Goal: Task Accomplishment & Management: Use online tool/utility

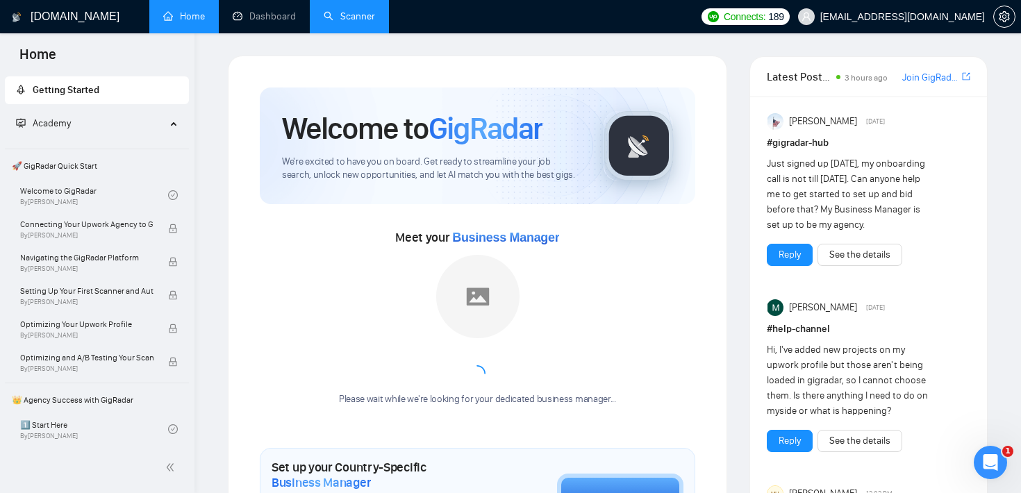
scroll to position [807, 0]
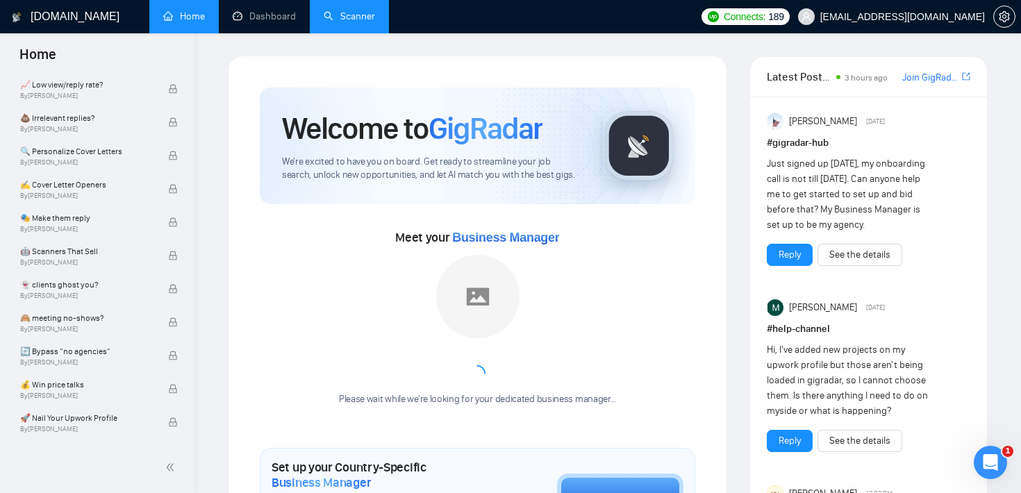
click at [363, 10] on link "Scanner" at bounding box center [349, 16] width 51 height 12
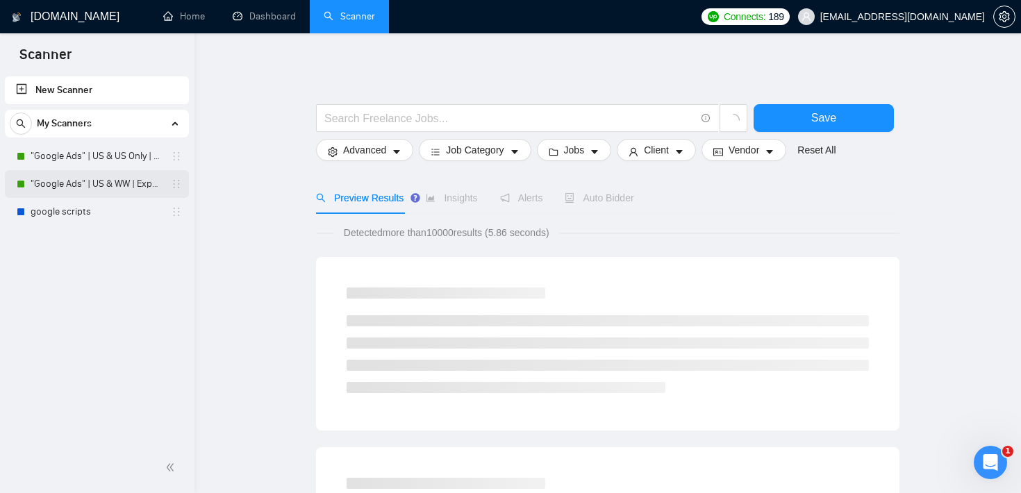
click at [101, 191] on link ""Google Ads" | US & WW | Expert" at bounding box center [97, 184] width 132 height 28
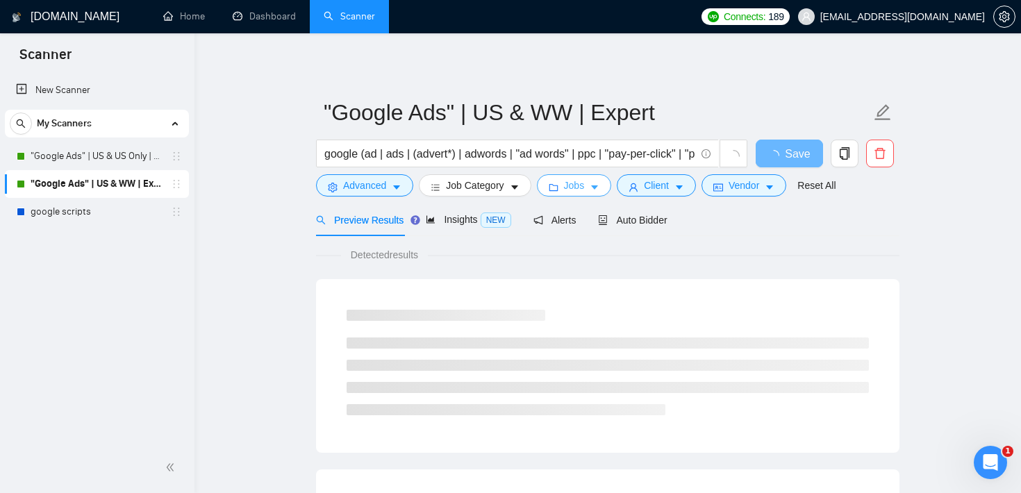
click at [596, 181] on button "Jobs" at bounding box center [574, 185] width 75 height 22
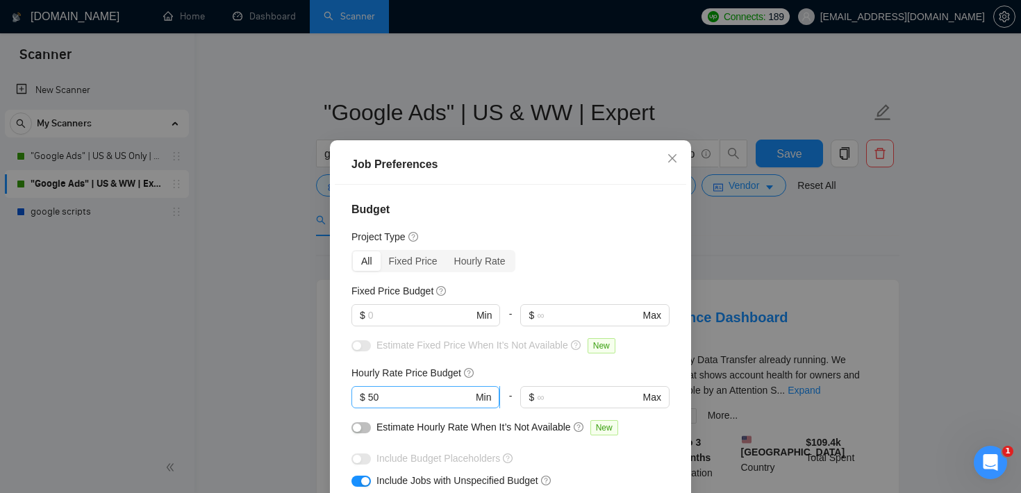
click at [427, 397] on input "50" at bounding box center [420, 397] width 105 height 15
type input "5"
type input "80"
click at [447, 319] on input "text" at bounding box center [420, 315] width 105 height 15
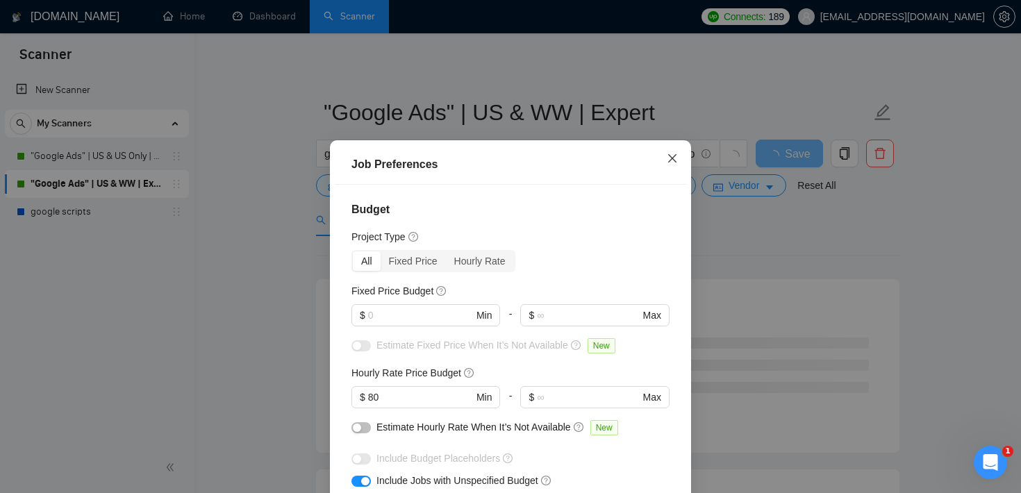
click at [682, 160] on span "Close" at bounding box center [673, 159] width 38 height 38
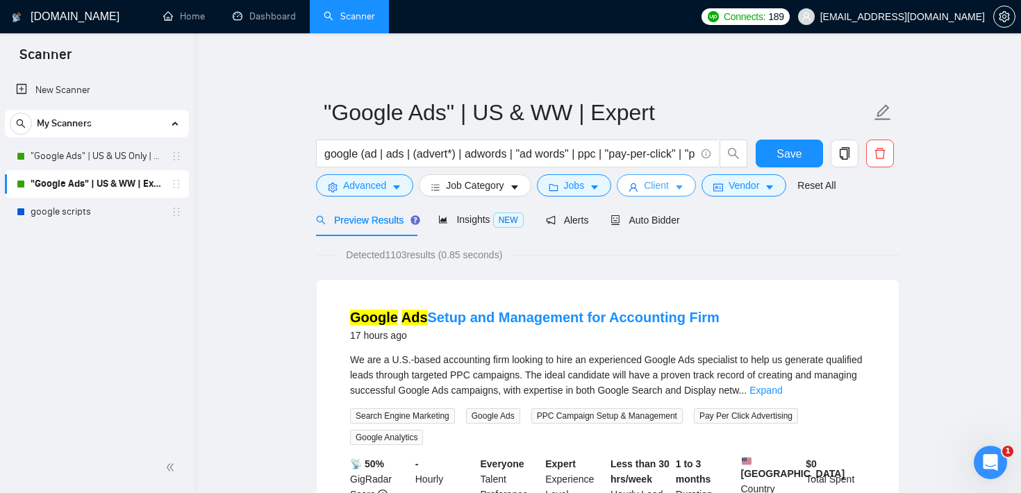
click at [654, 183] on span "Client" at bounding box center [656, 185] width 25 height 15
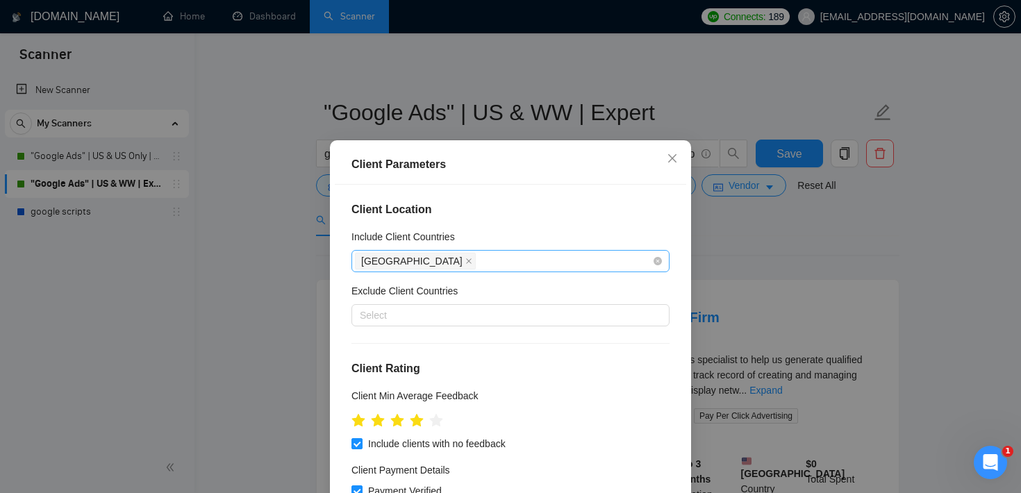
click at [458, 256] on div "[GEOGRAPHIC_DATA]" at bounding box center [503, 260] width 297 height 19
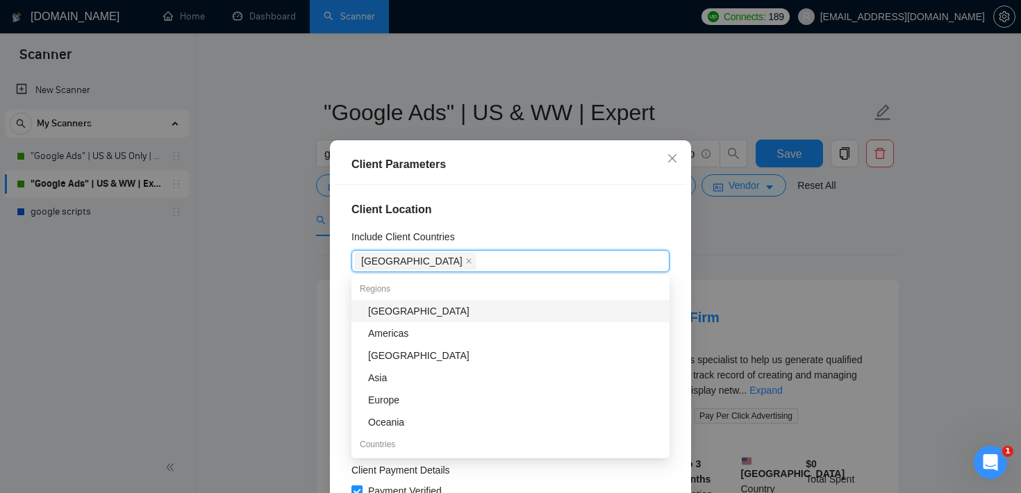
click at [526, 228] on div "Client Location Include Client Countries [GEOGRAPHIC_DATA] Exclude Client Count…" at bounding box center [510, 357] width 351 height 345
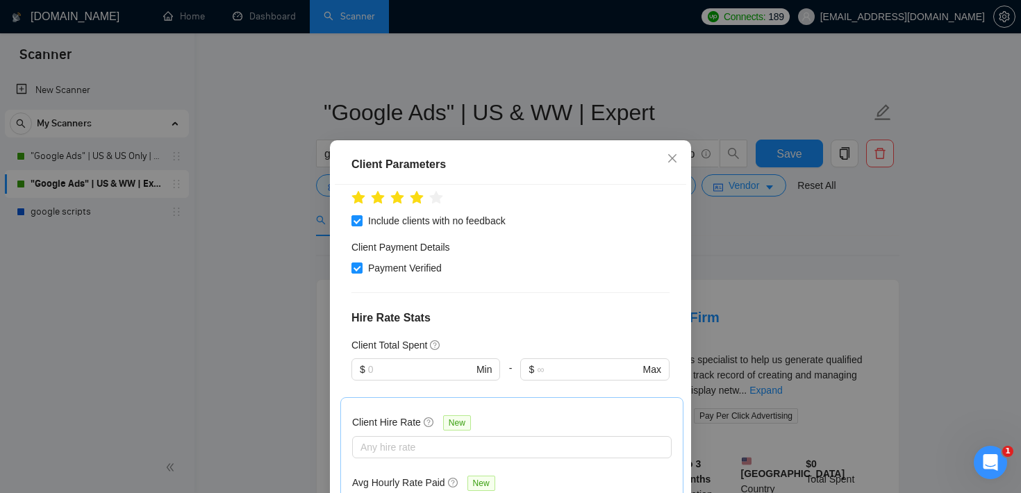
scroll to position [225, 0]
click at [449, 362] on input "text" at bounding box center [420, 367] width 105 height 15
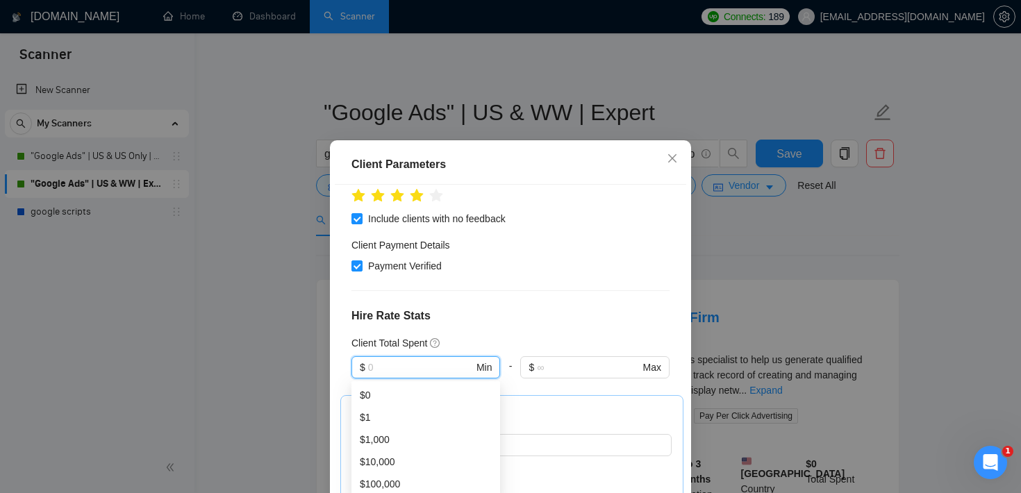
click at [531, 291] on div "Client Location Include Client Countries [GEOGRAPHIC_DATA] Exclude Client Count…" at bounding box center [510, 357] width 351 height 345
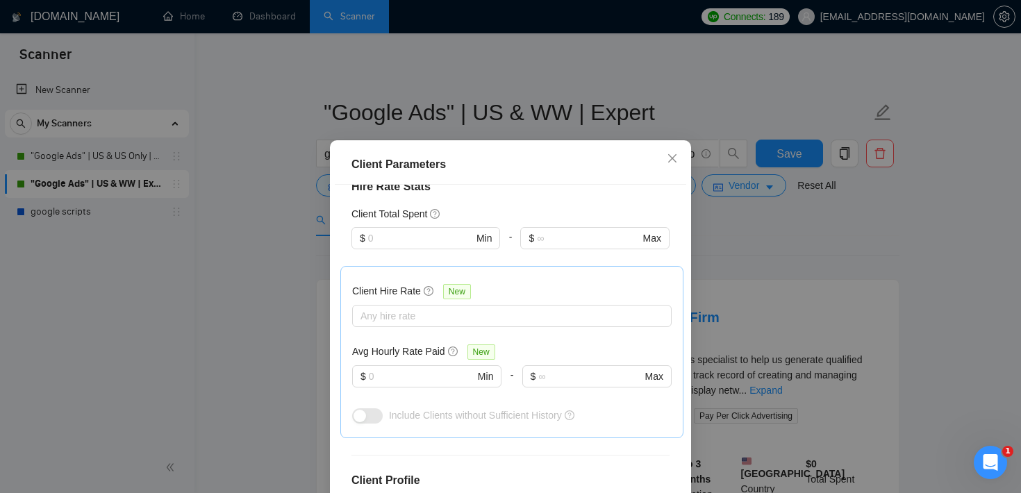
scroll to position [360, 0]
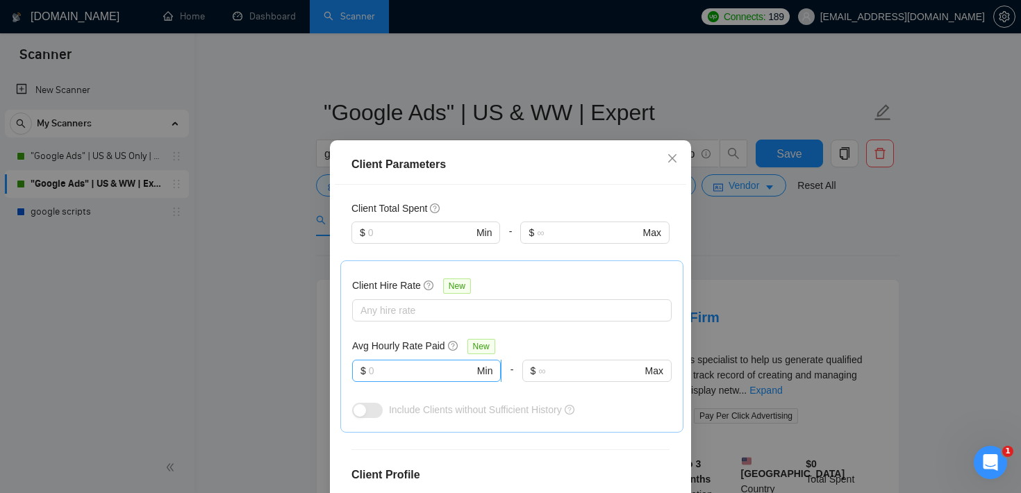
click at [409, 367] on input "text" at bounding box center [422, 370] width 106 height 15
click at [580, 168] on div "Client Parameters" at bounding box center [510, 164] width 318 height 17
click at [664, 160] on span "Close" at bounding box center [673, 159] width 38 height 38
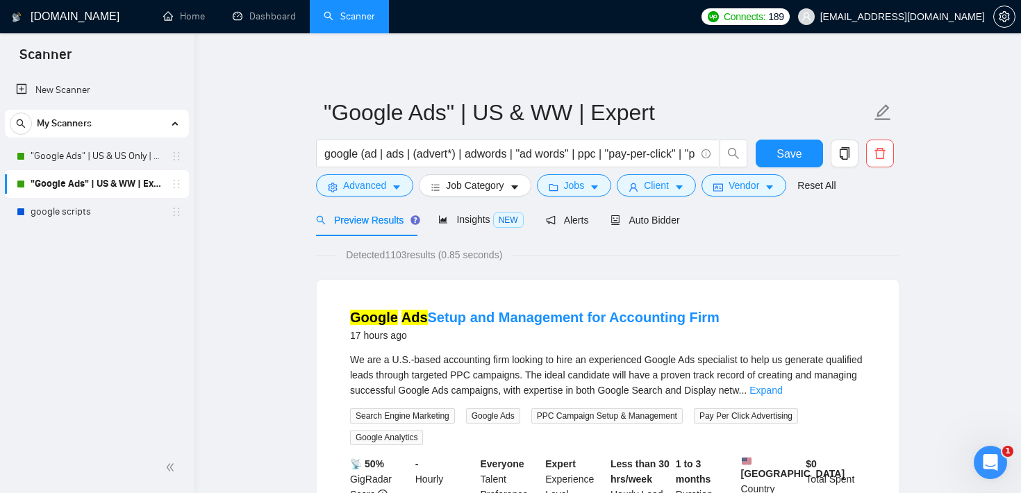
click at [354, 151] on input "google (ad | ads | (advert*) | adwords | "ad words" | ppc | "pay-per-click" | "…" at bounding box center [509, 153] width 371 height 17
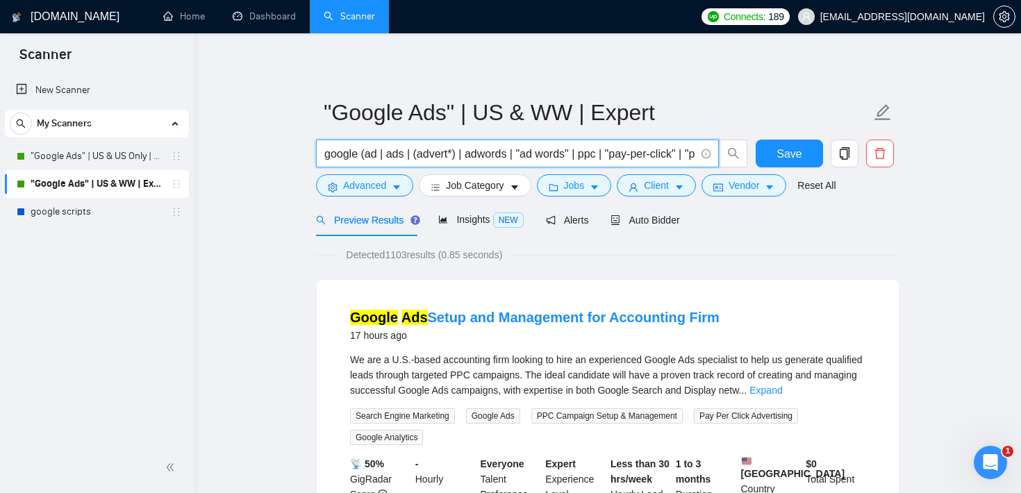
click at [354, 151] on input "google (ad | ads | (advert*) | adwords | "ad words" | ppc | "pay-per-click" | "…" at bounding box center [509, 153] width 371 height 17
click at [644, 189] on button "Client" at bounding box center [656, 185] width 79 height 22
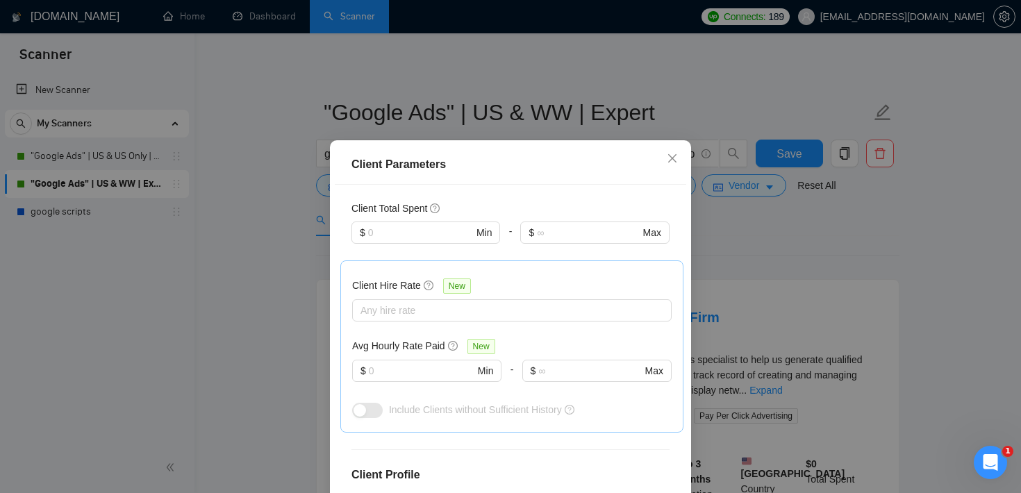
click at [724, 226] on div "Client Parameters Client Location Include Client Countries [GEOGRAPHIC_DATA] Ex…" at bounding box center [510, 246] width 1021 height 493
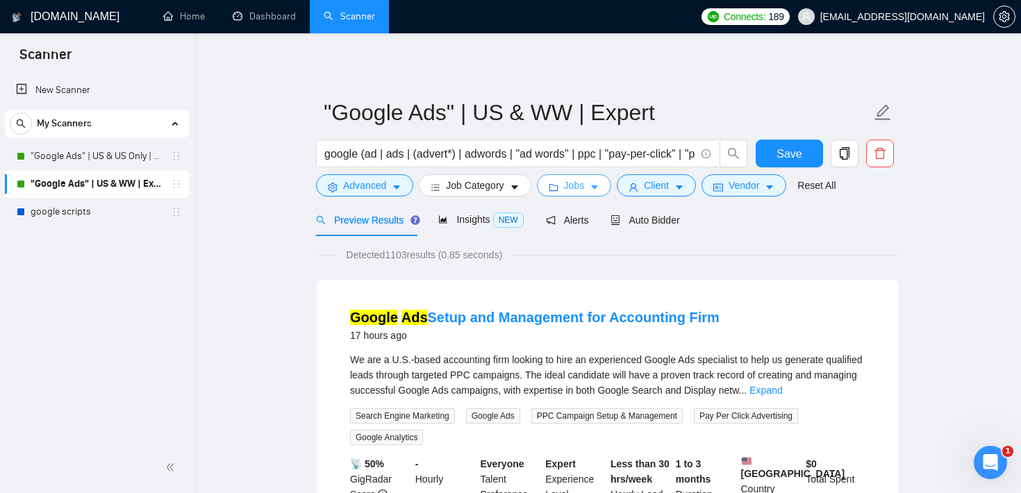
click at [581, 194] on button "Jobs" at bounding box center [574, 185] width 75 height 22
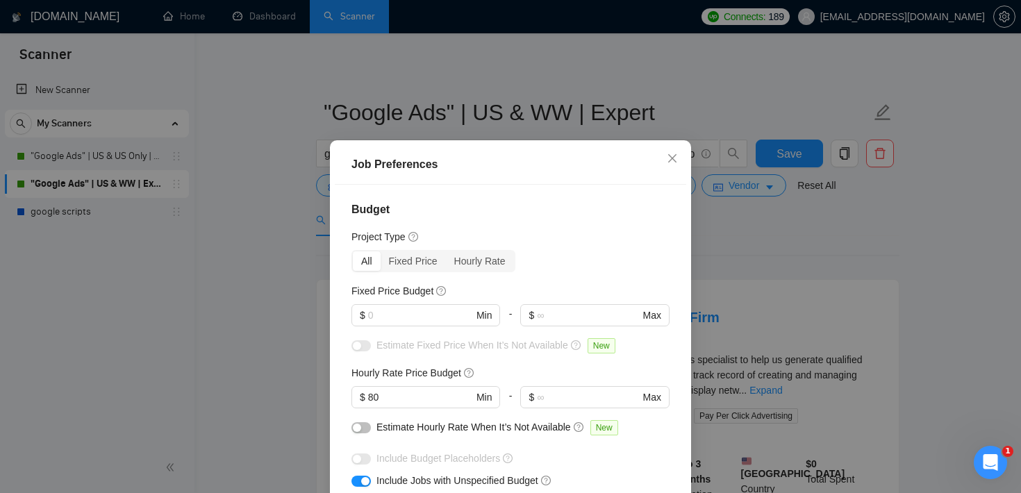
click at [767, 261] on div "Job Preferences Budget Project Type All Fixed Price Hourly Rate Fixed Price Bud…" at bounding box center [510, 246] width 1021 height 493
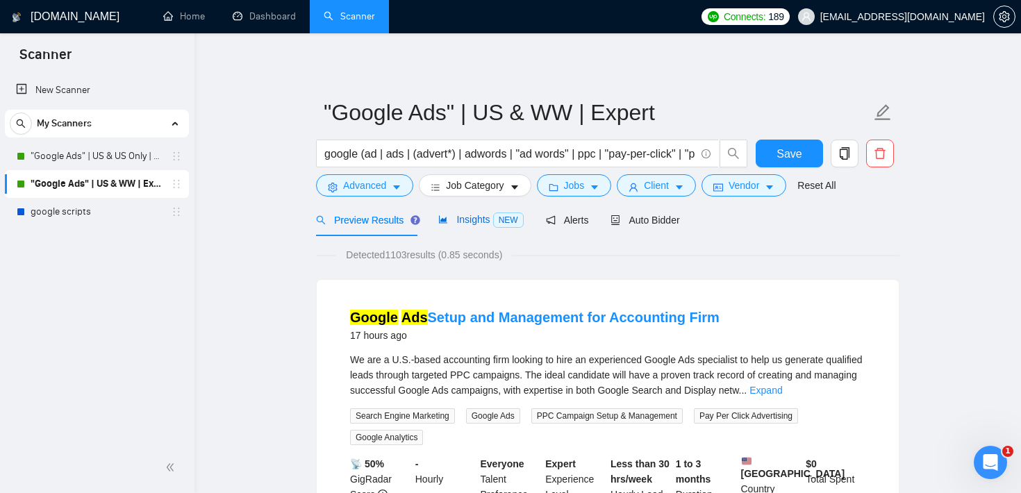
click at [468, 221] on span "Insights NEW" at bounding box center [480, 219] width 85 height 11
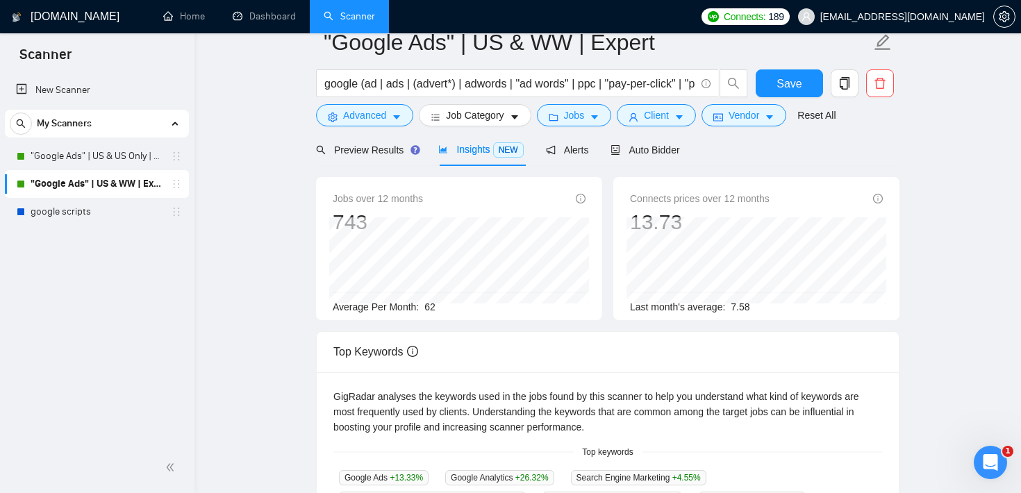
scroll to position [16, 0]
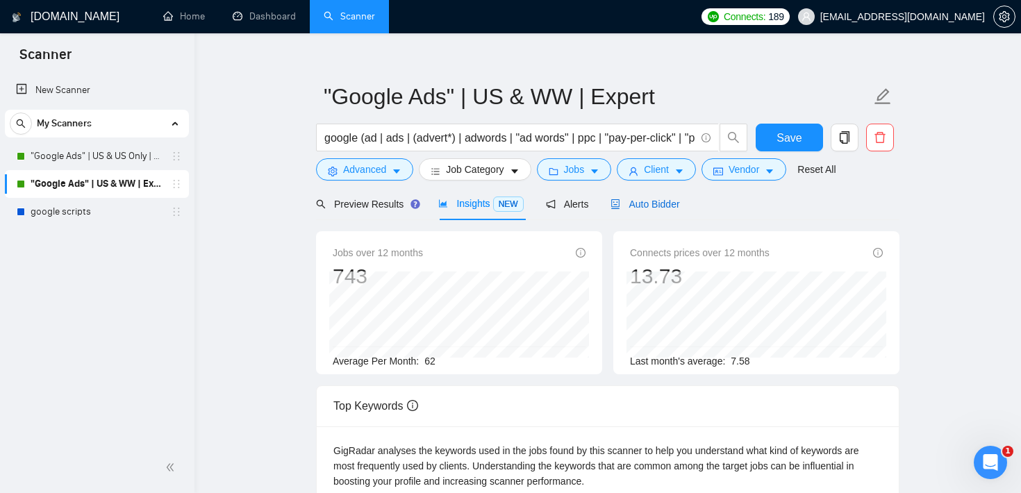
click at [656, 199] on span "Auto Bidder" at bounding box center [644, 204] width 69 height 11
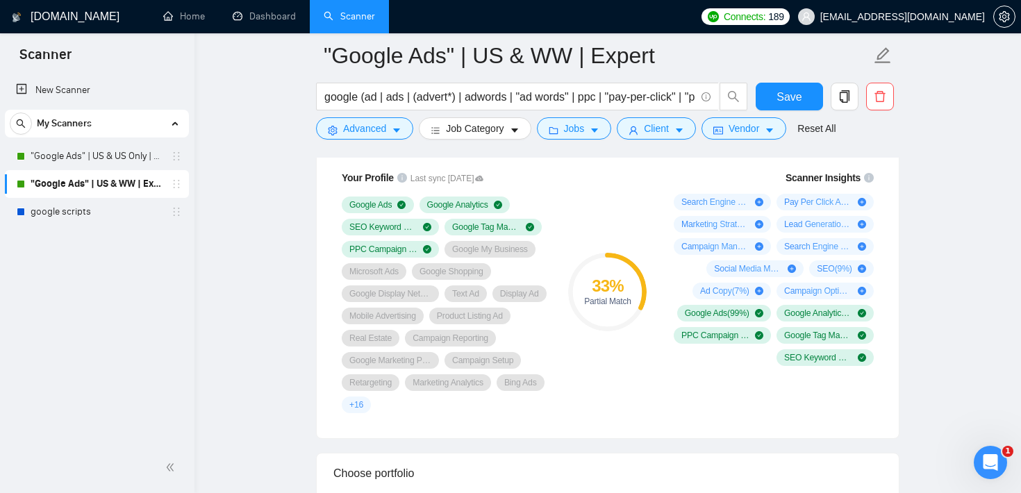
scroll to position [948, 0]
click at [604, 242] on div "33 % Partial Match" at bounding box center [607, 293] width 93 height 260
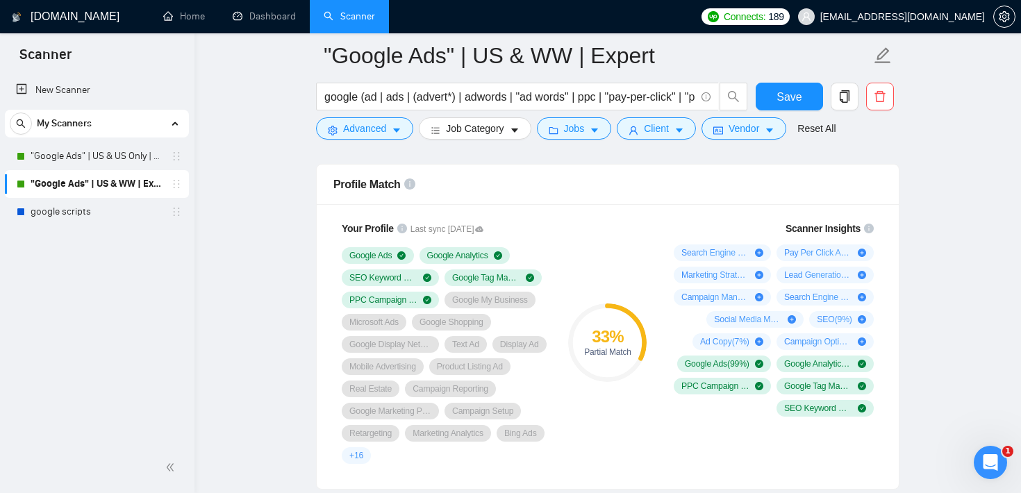
scroll to position [899, 0]
click at [609, 199] on div "Profile Match" at bounding box center [607, 183] width 549 height 40
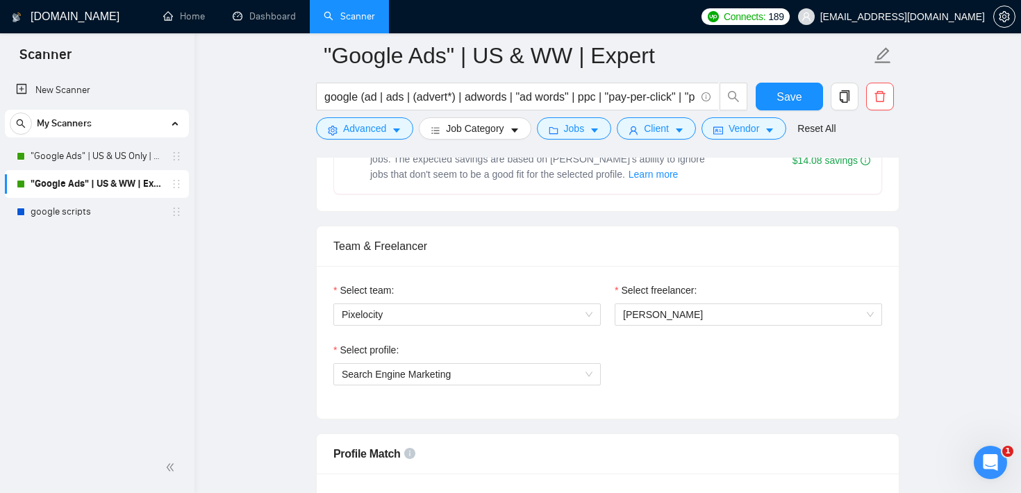
scroll to position [692, 0]
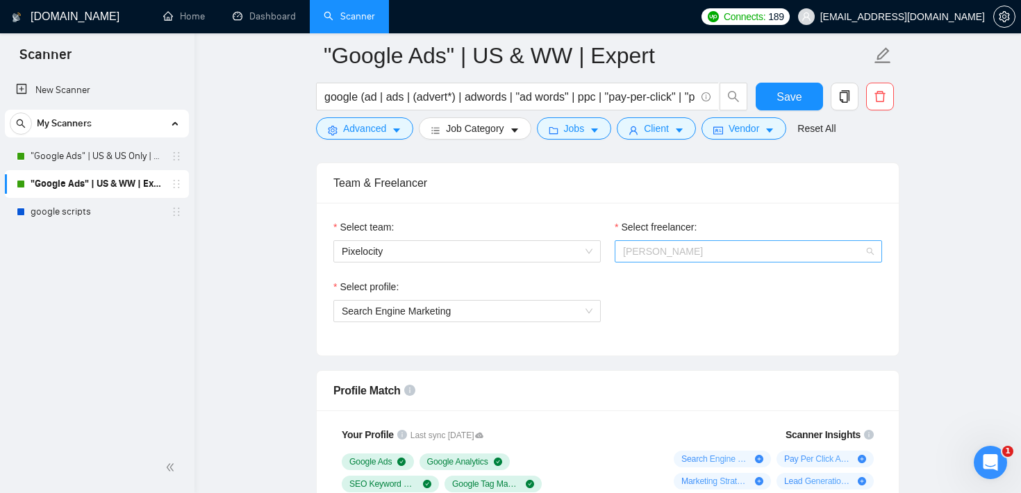
click at [688, 247] on span "[PERSON_NAME]" at bounding box center [748, 251] width 251 height 21
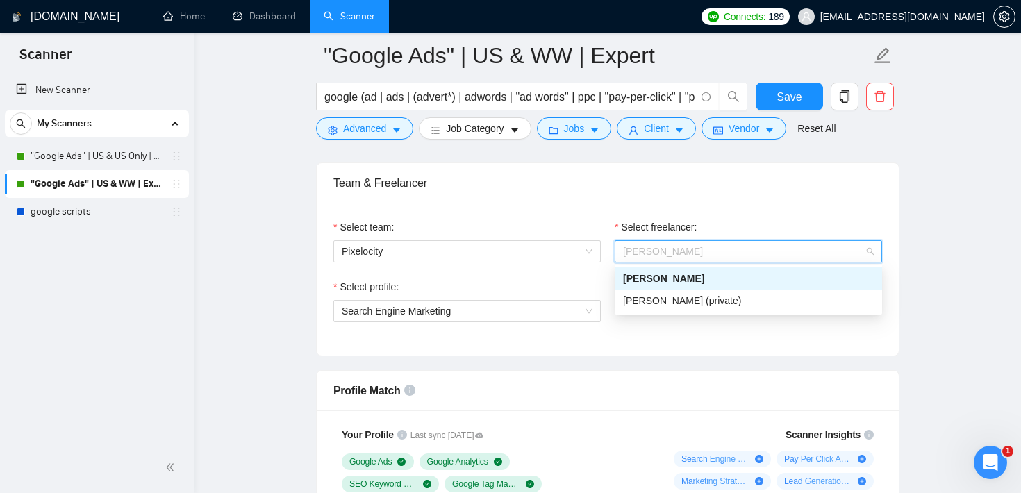
click at [587, 203] on div "Select team: Pixelocity Select freelancer: [PERSON_NAME] Select profile: Search…" at bounding box center [608, 279] width 582 height 153
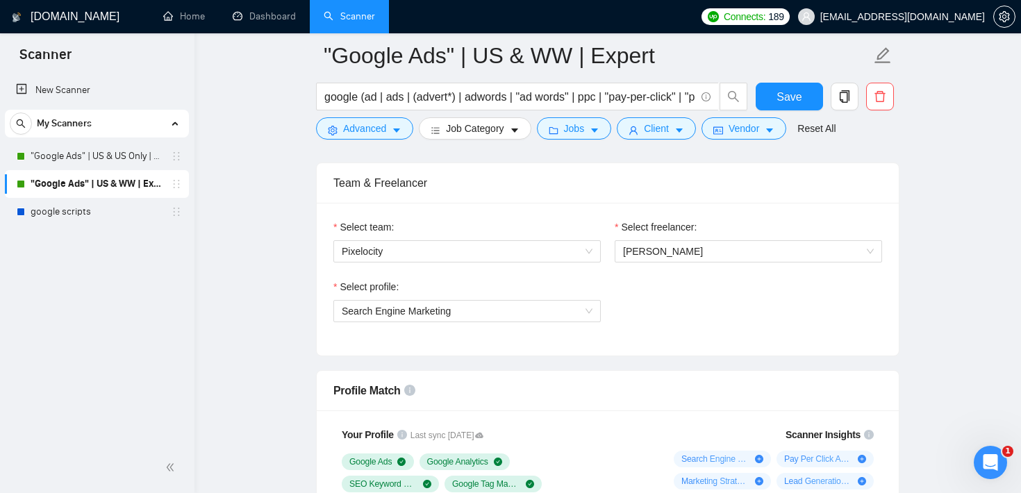
click at [620, 295] on div "Select profile: Search Engine Marketing" at bounding box center [607, 309] width 563 height 60
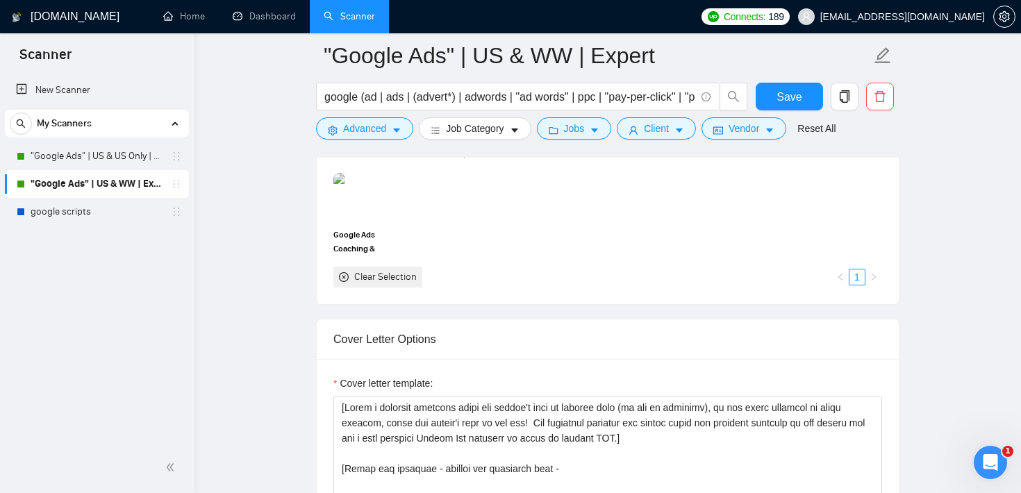
scroll to position [1347, 0]
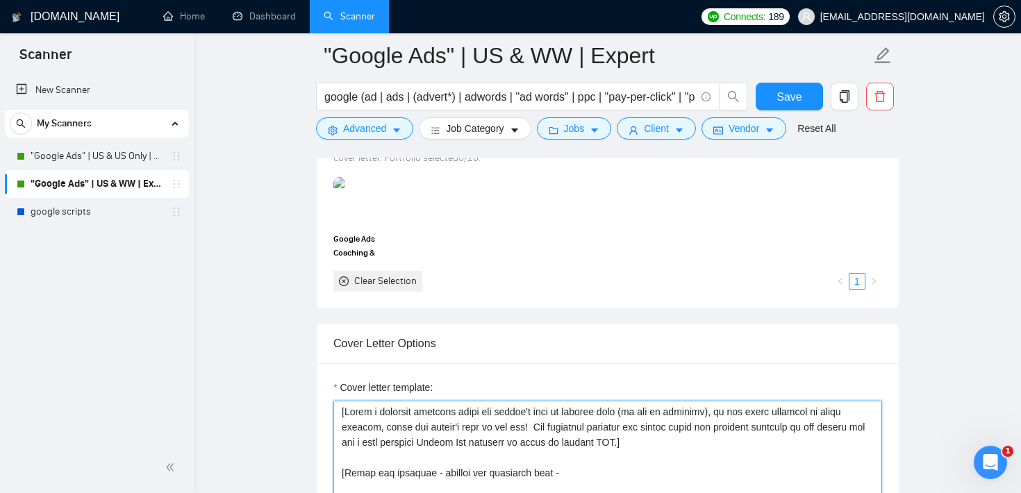
drag, startPoint x: 697, startPoint y: 449, endPoint x: 316, endPoint y: 412, distance: 382.4
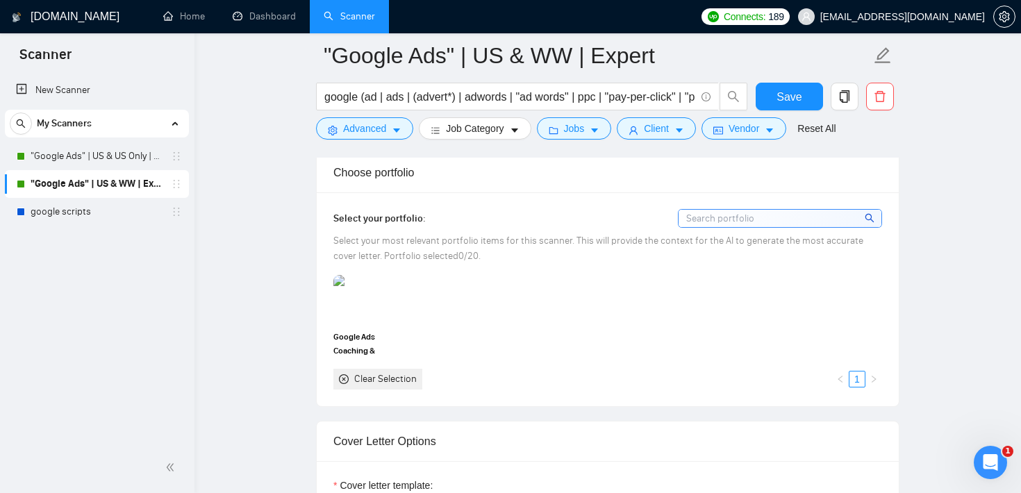
scroll to position [1248, 0]
drag, startPoint x: 429, startPoint y: 218, endPoint x: 327, endPoint y: 223, distance: 102.2
click at [327, 223] on div "Select your portfolio: Select your most relevant portfolio items for this scann…" at bounding box center [608, 300] width 582 height 213
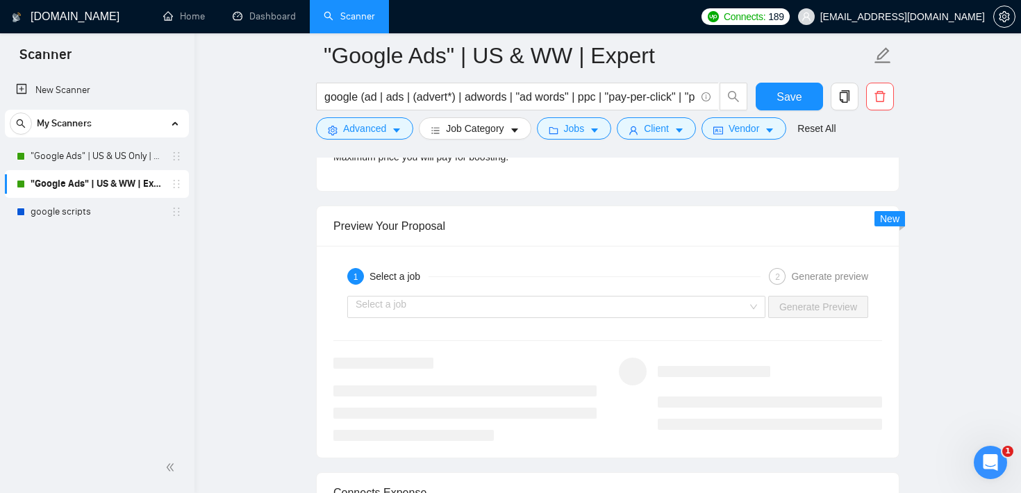
scroll to position [2652, 0]
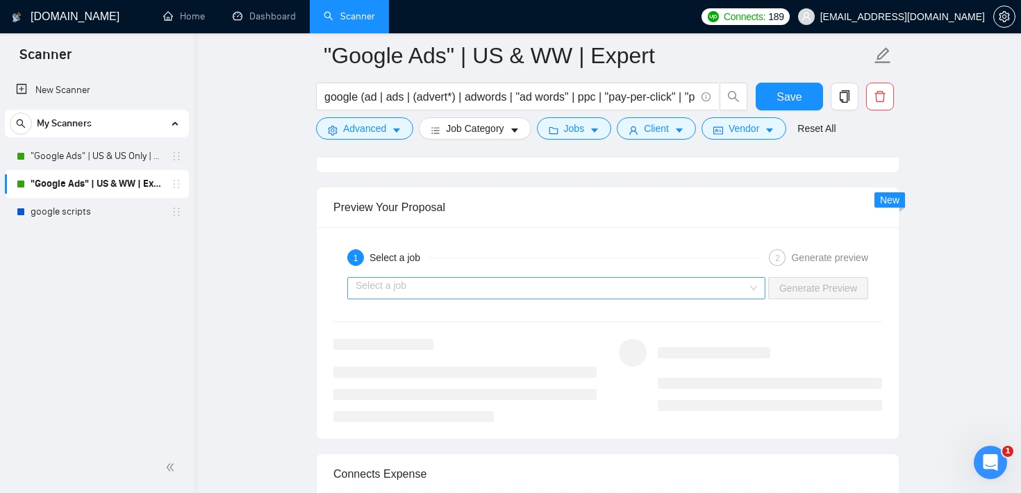
click at [449, 290] on input "search" at bounding box center [552, 288] width 392 height 21
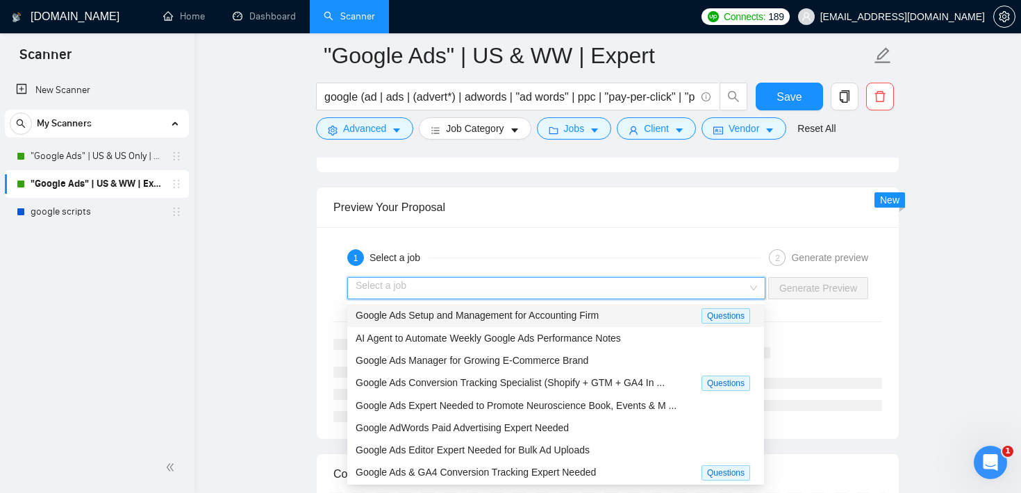
click at [529, 223] on div "Preview Your Proposal" at bounding box center [607, 208] width 549 height 40
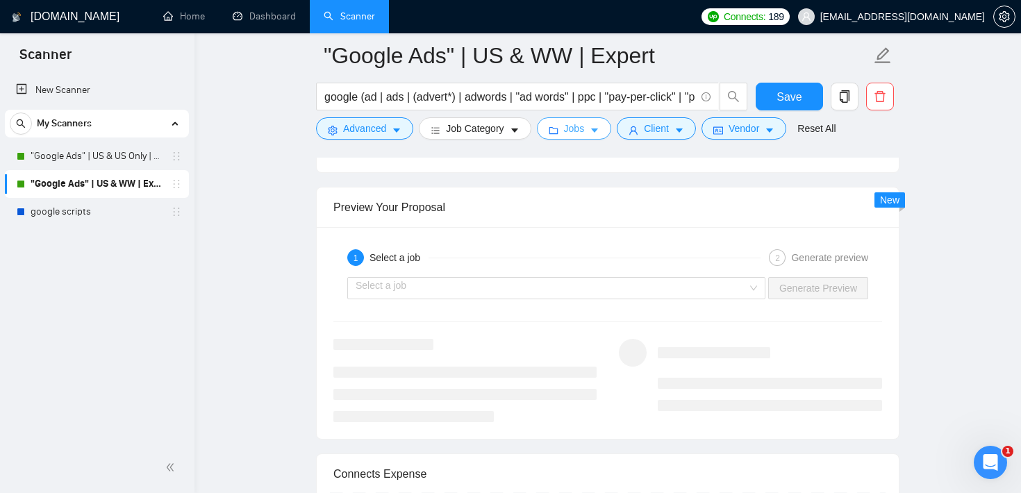
click at [577, 132] on span "Jobs" at bounding box center [574, 128] width 21 height 15
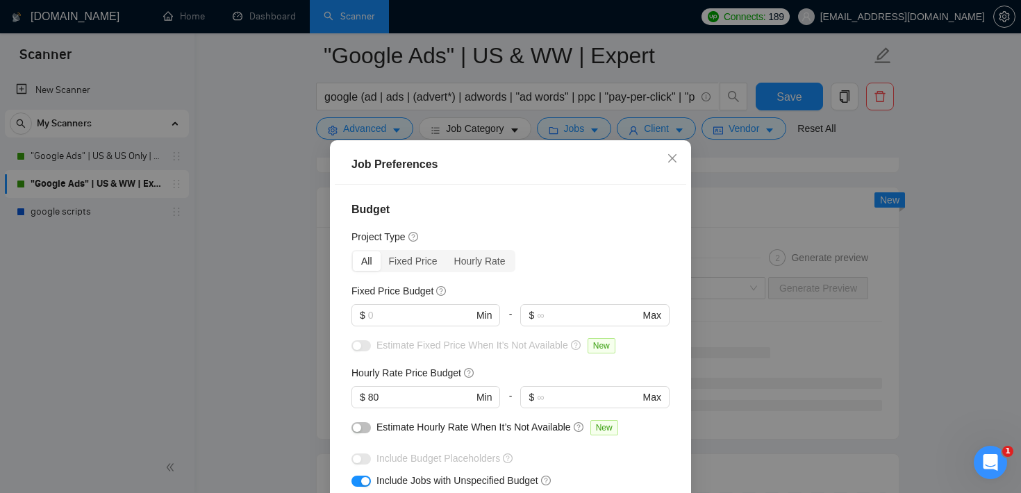
click at [774, 363] on div "Job Preferences Budget Project Type All Fixed Price Hourly Rate Fixed Price Bud…" at bounding box center [510, 246] width 1021 height 493
